Goal: Task Accomplishment & Management: Manage account settings

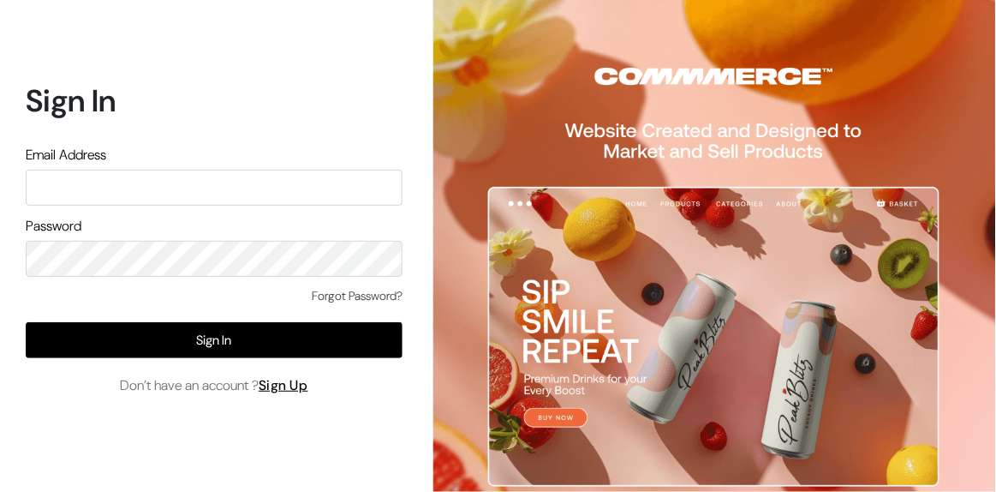
type input "[EMAIL_ADDRESS][DOMAIN_NAME]"
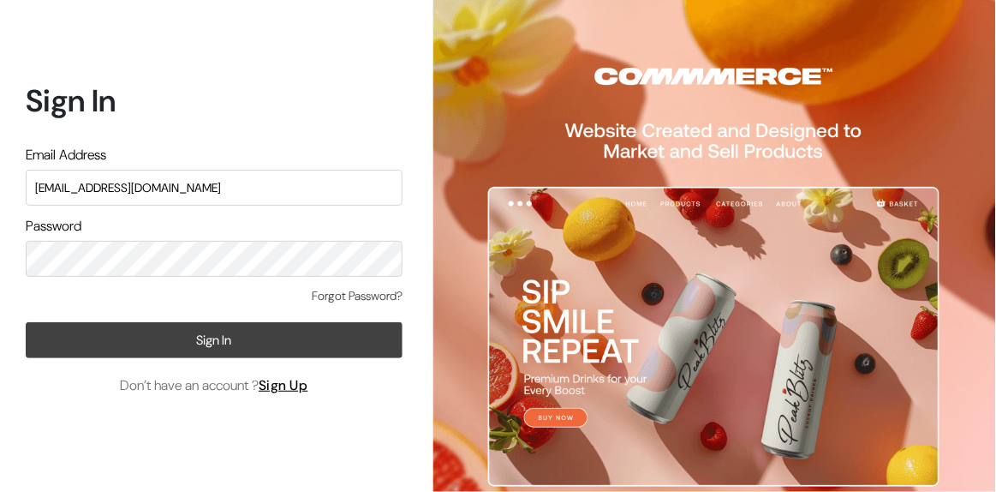
click at [66, 331] on button "Sign In" at bounding box center [214, 340] width 377 height 36
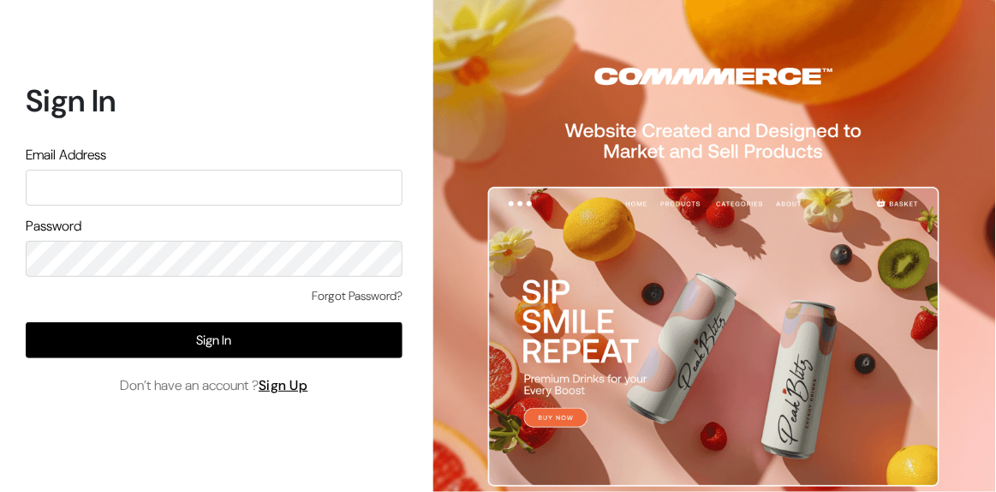
click at [217, 198] on input "text" at bounding box center [214, 188] width 377 height 36
type input "arasan@outdoinc.com"
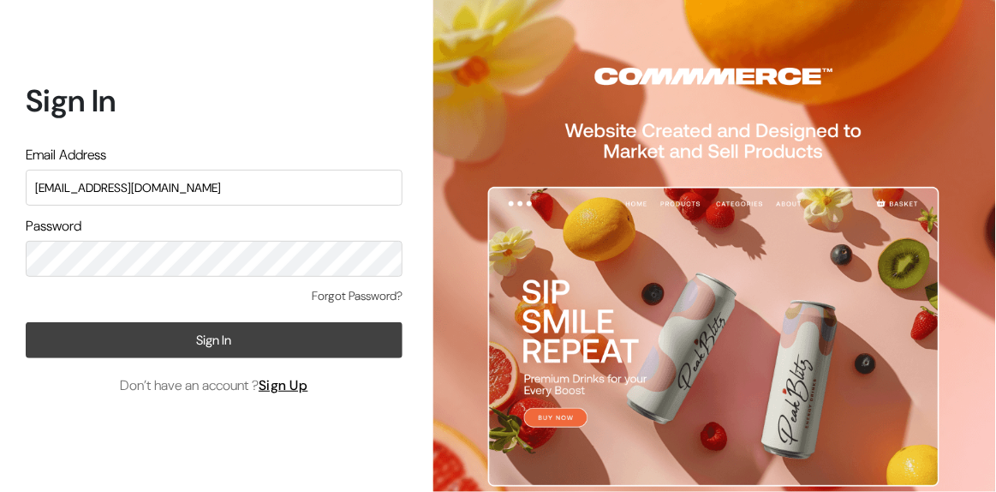
click at [128, 349] on button "Sign In" at bounding box center [214, 340] width 377 height 36
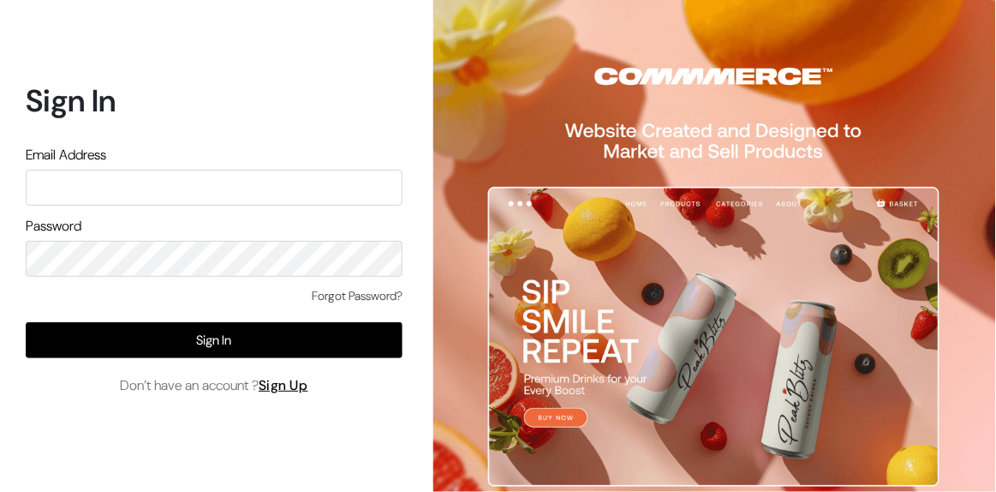
type input "somnath@outdocart.com"
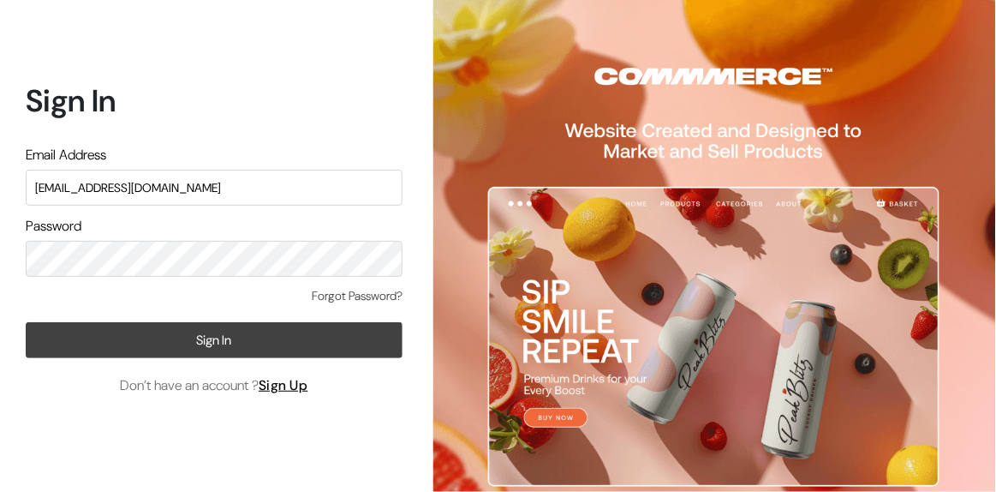
click at [131, 336] on button "Sign In" at bounding box center [214, 340] width 377 height 36
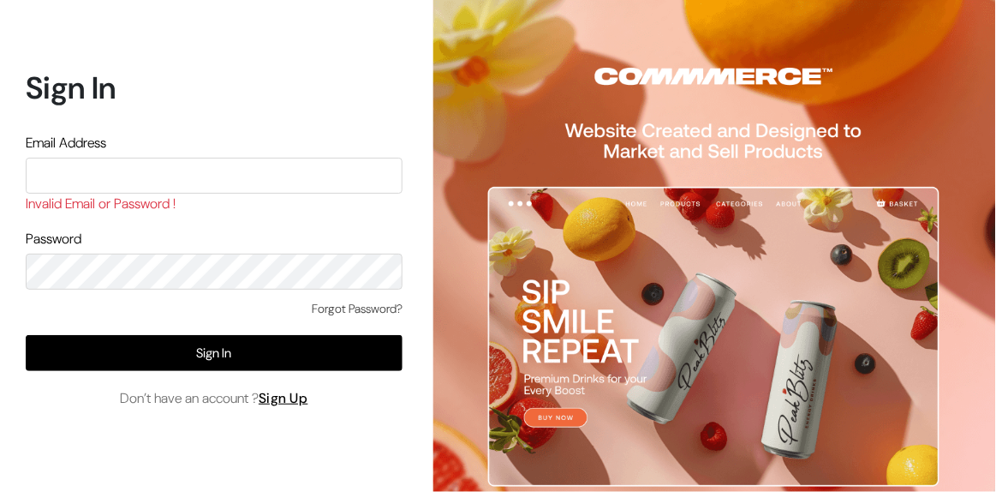
click at [79, 421] on div "Sign In Email Address Invalid Email or Password ! Password Forgot Password? Sig…" at bounding box center [214, 245] width 377 height 352
click at [116, 183] on input "text" at bounding box center [214, 176] width 377 height 36
type input "somnath@outdoinc.com"
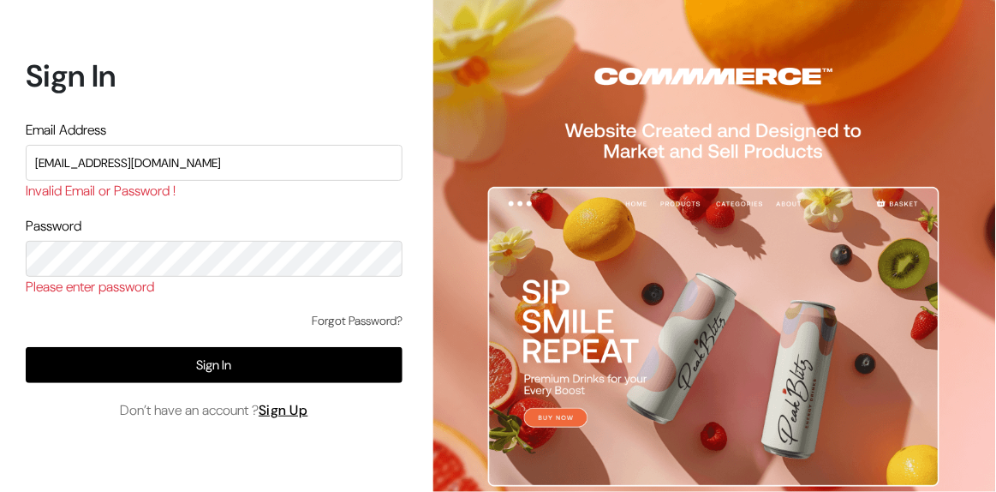
click at [414, 313] on div "Sign In Email Address somnath@outdoinc.com Invalid Email or Password ! Password…" at bounding box center [207, 246] width 415 height 492
click at [362, 322] on link "Forgot Password?" at bounding box center [357, 321] width 91 height 18
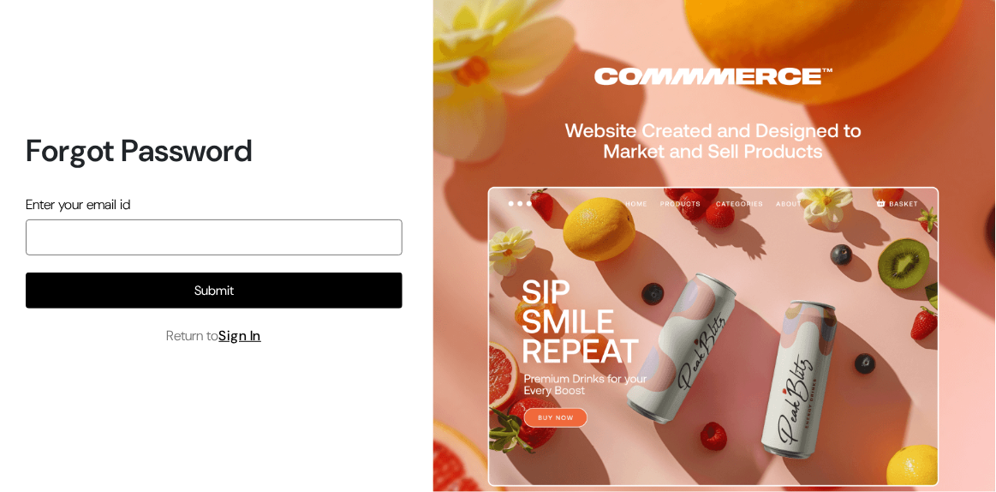
click at [286, 222] on input "email" at bounding box center [214, 237] width 377 height 36
type input "somnath@outdoinc.com"
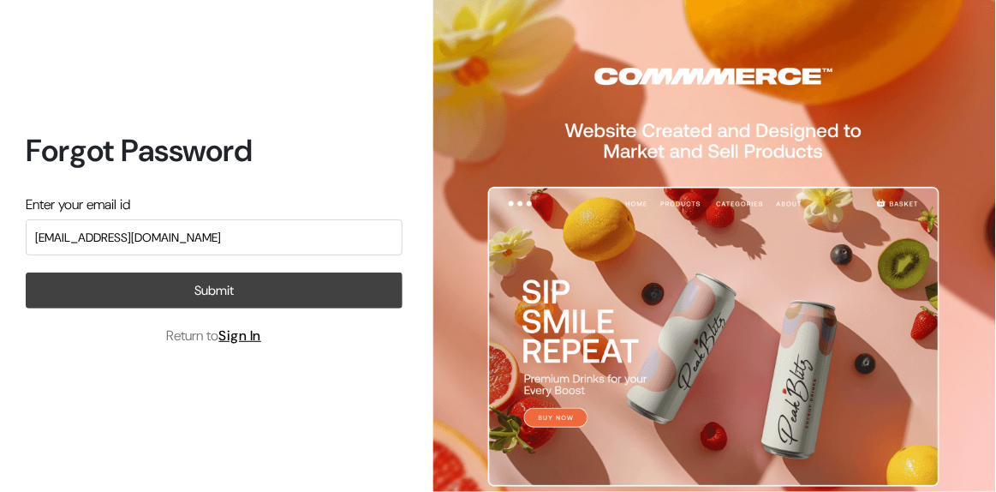
click at [176, 288] on button "Submit" at bounding box center [214, 290] width 377 height 36
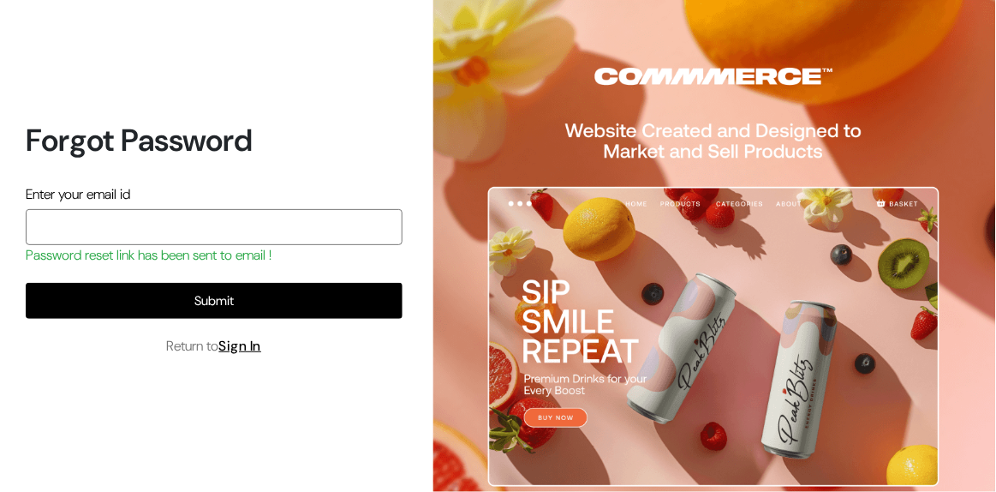
click at [310, 221] on input "email" at bounding box center [214, 227] width 377 height 36
click at [248, 349] on link "Sign In" at bounding box center [240, 346] width 43 height 18
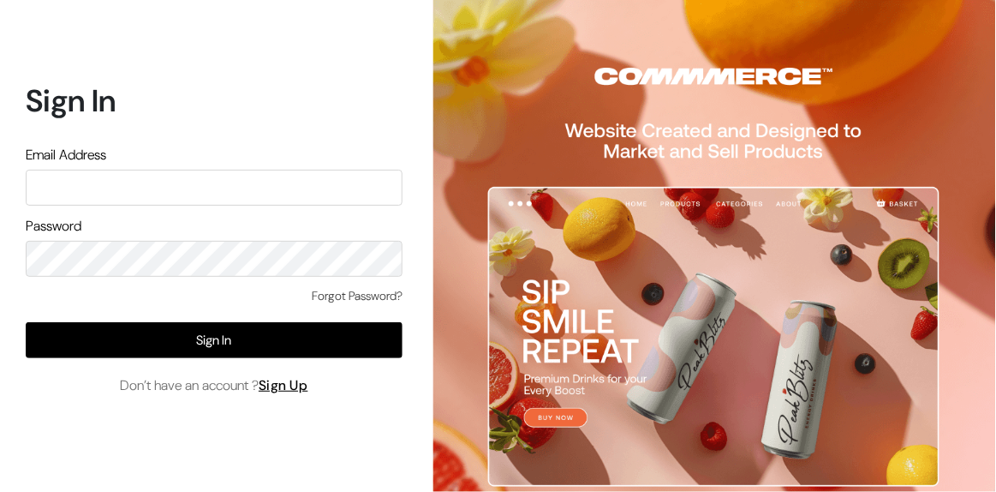
type input "somnath@outdoinc.com"
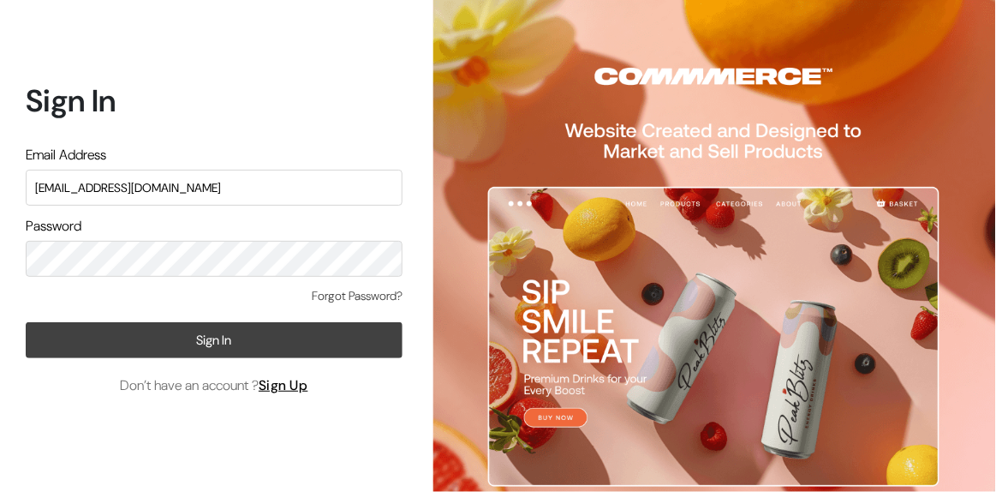
click at [45, 350] on button "Sign In" at bounding box center [214, 340] width 377 height 36
